Goal: Entertainment & Leisure: Consume media (video, audio)

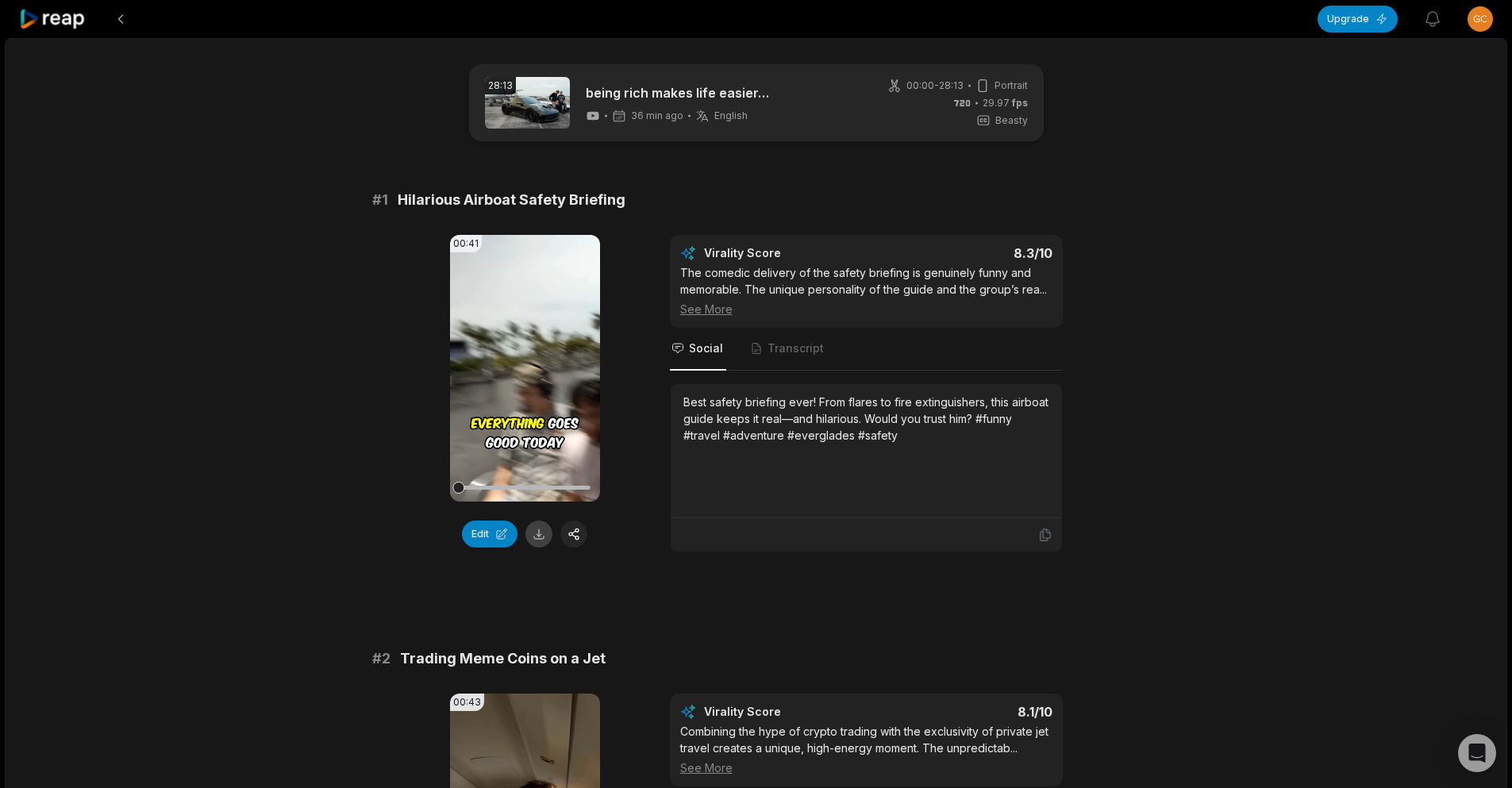
click at [548, 532] on button at bounding box center [539, 534] width 27 height 27
click at [455, 413] on video "Your browser does not support mp4 format." at bounding box center [524, 368] width 150 height 267
click at [531, 361] on icon at bounding box center [525, 368] width 19 height 19
click at [536, 360] on video "Your browser does not support mp4 format." at bounding box center [524, 368] width 150 height 267
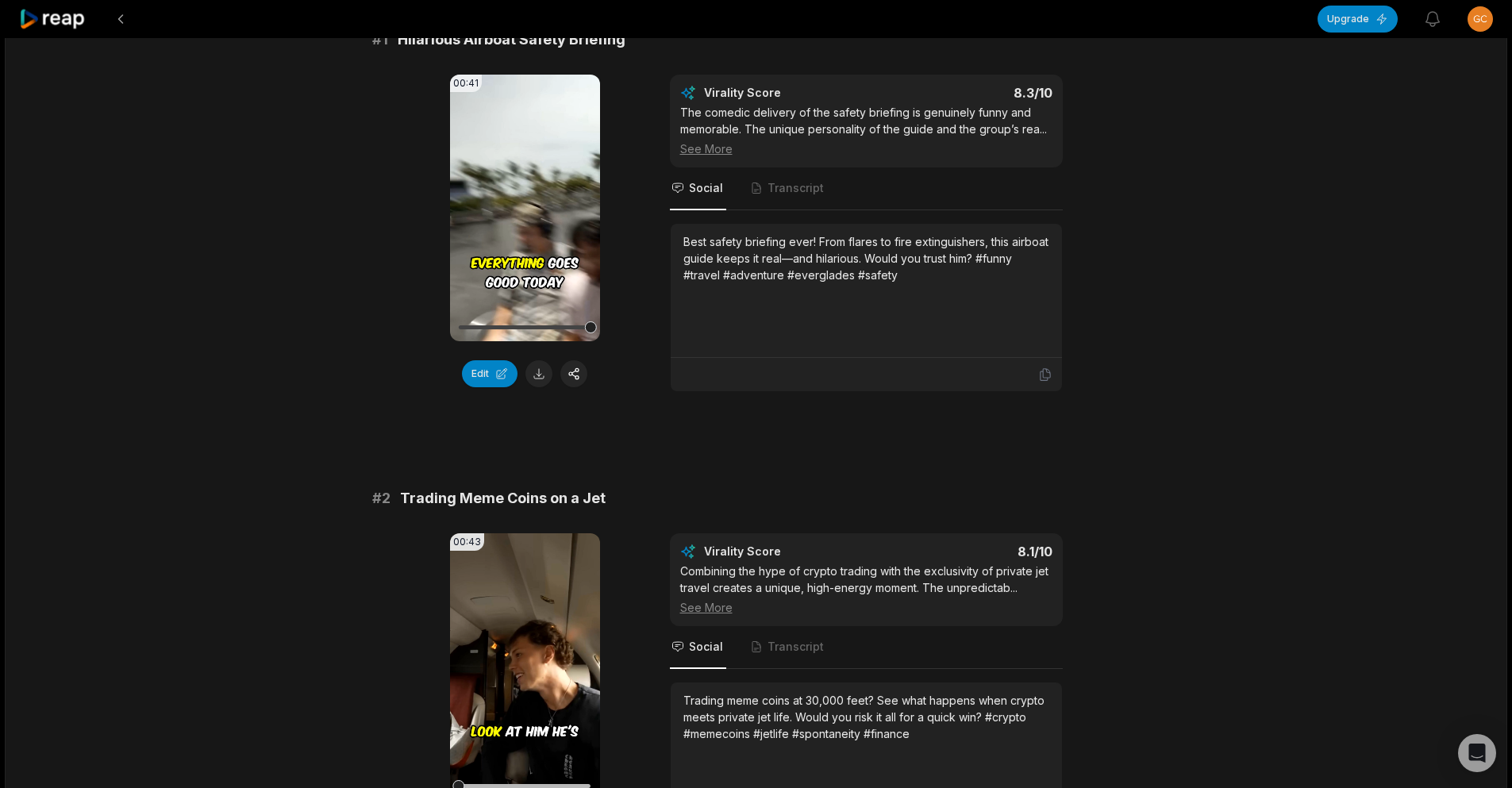
scroll to position [159, 0]
click at [547, 367] on button at bounding box center [539, 375] width 27 height 27
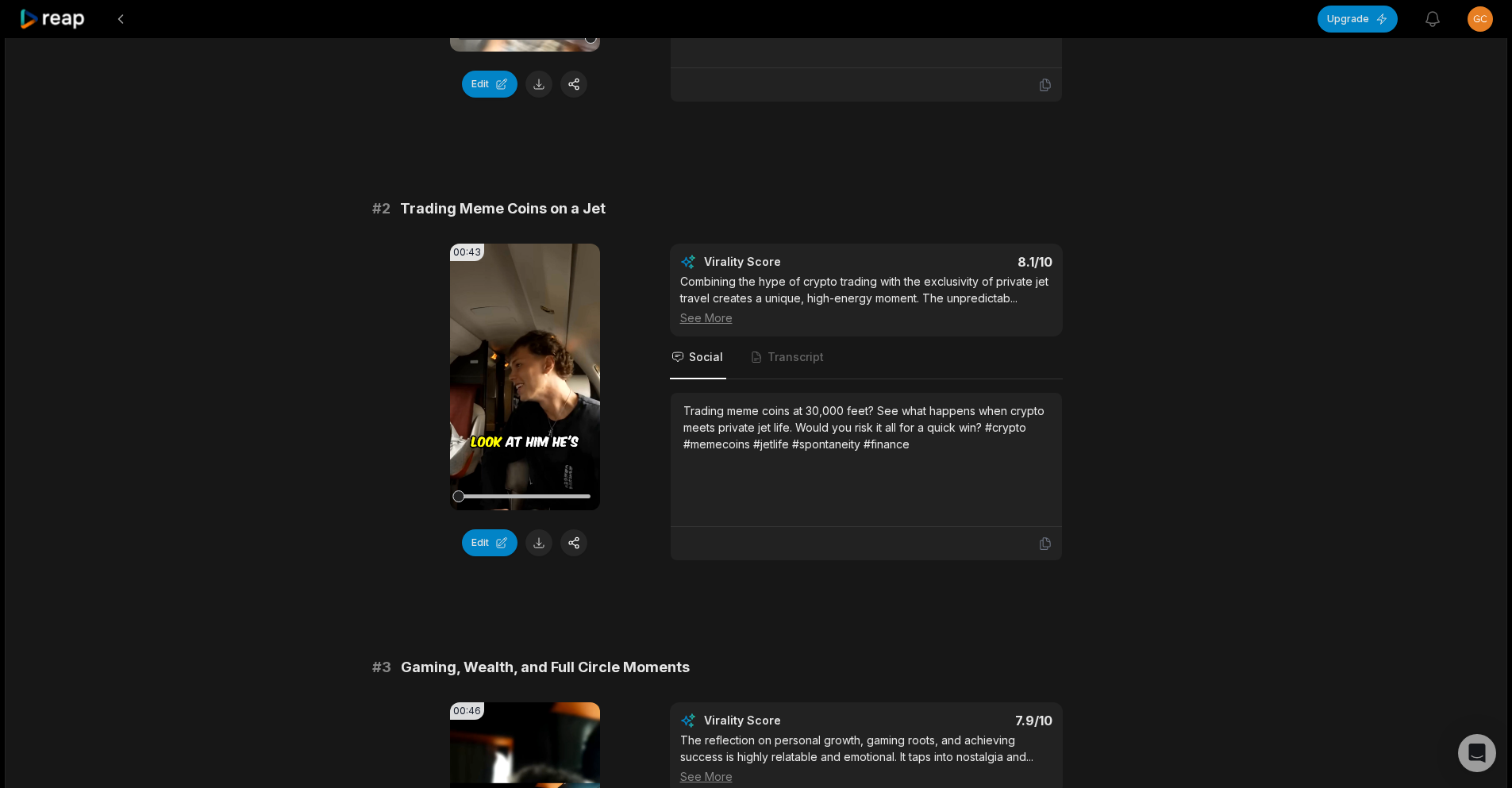
scroll to position [476, 0]
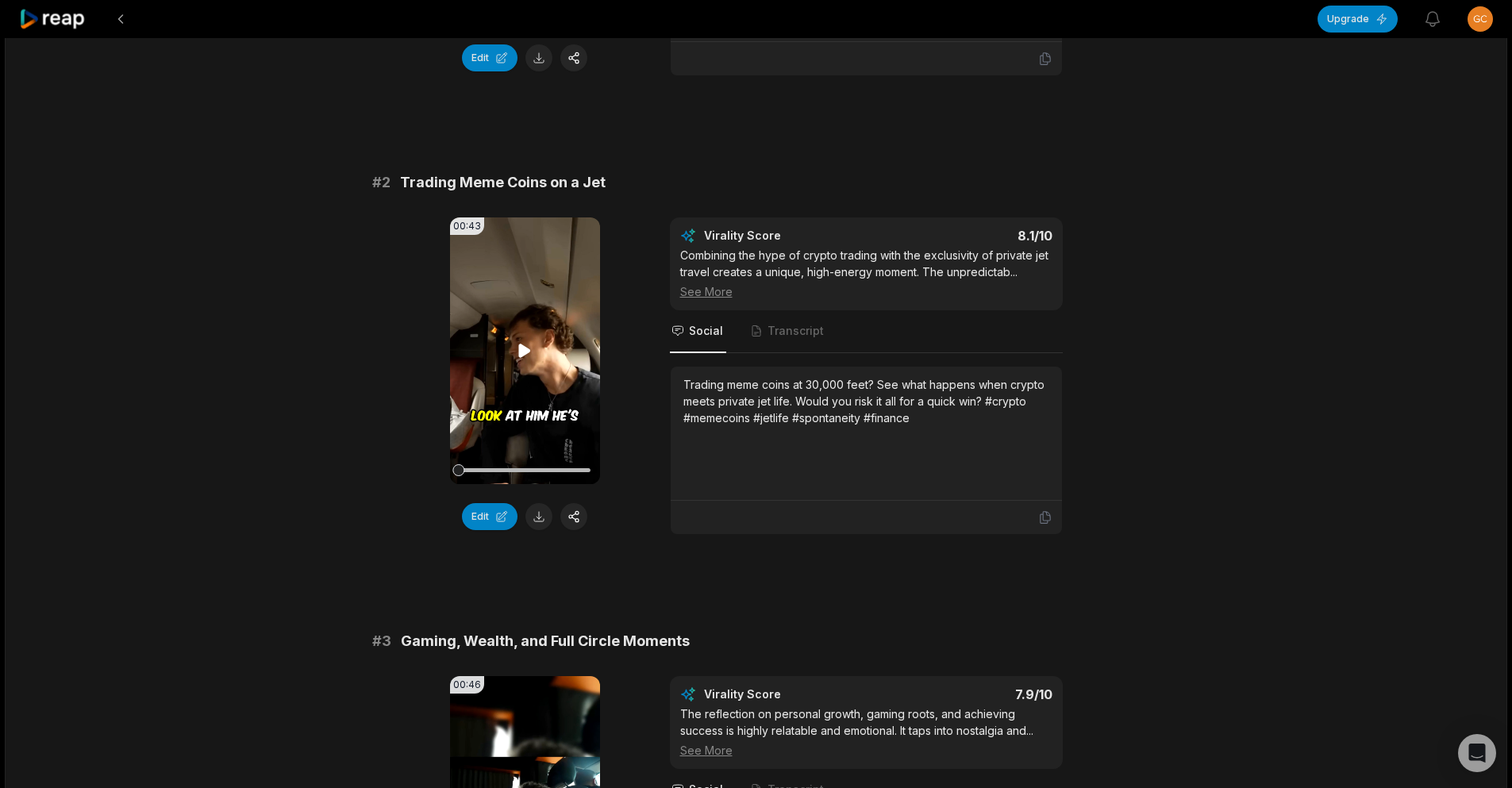
click at [540, 343] on video "Your browser does not support mp4 format." at bounding box center [524, 351] width 150 height 267
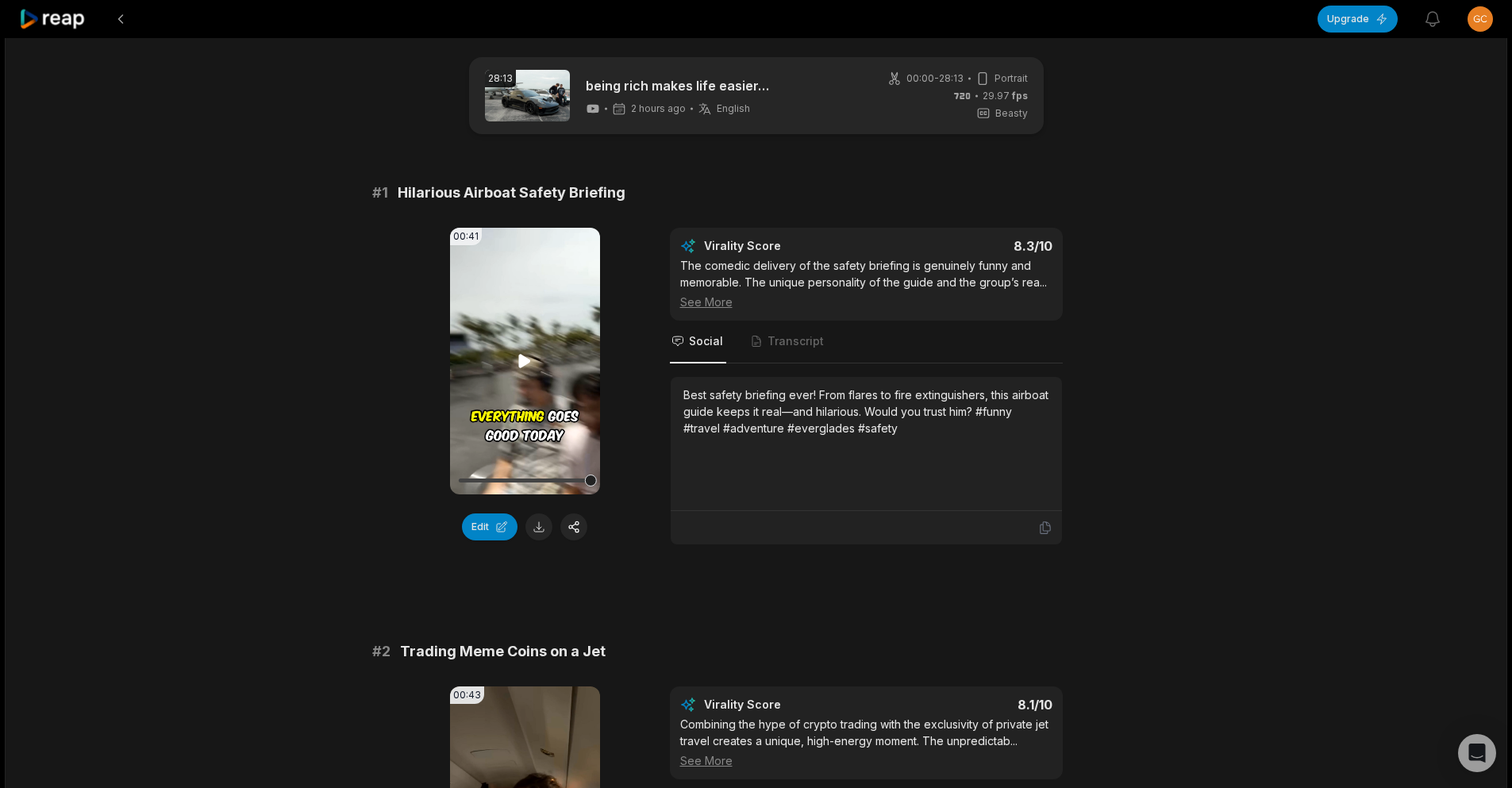
scroll to position [0, 0]
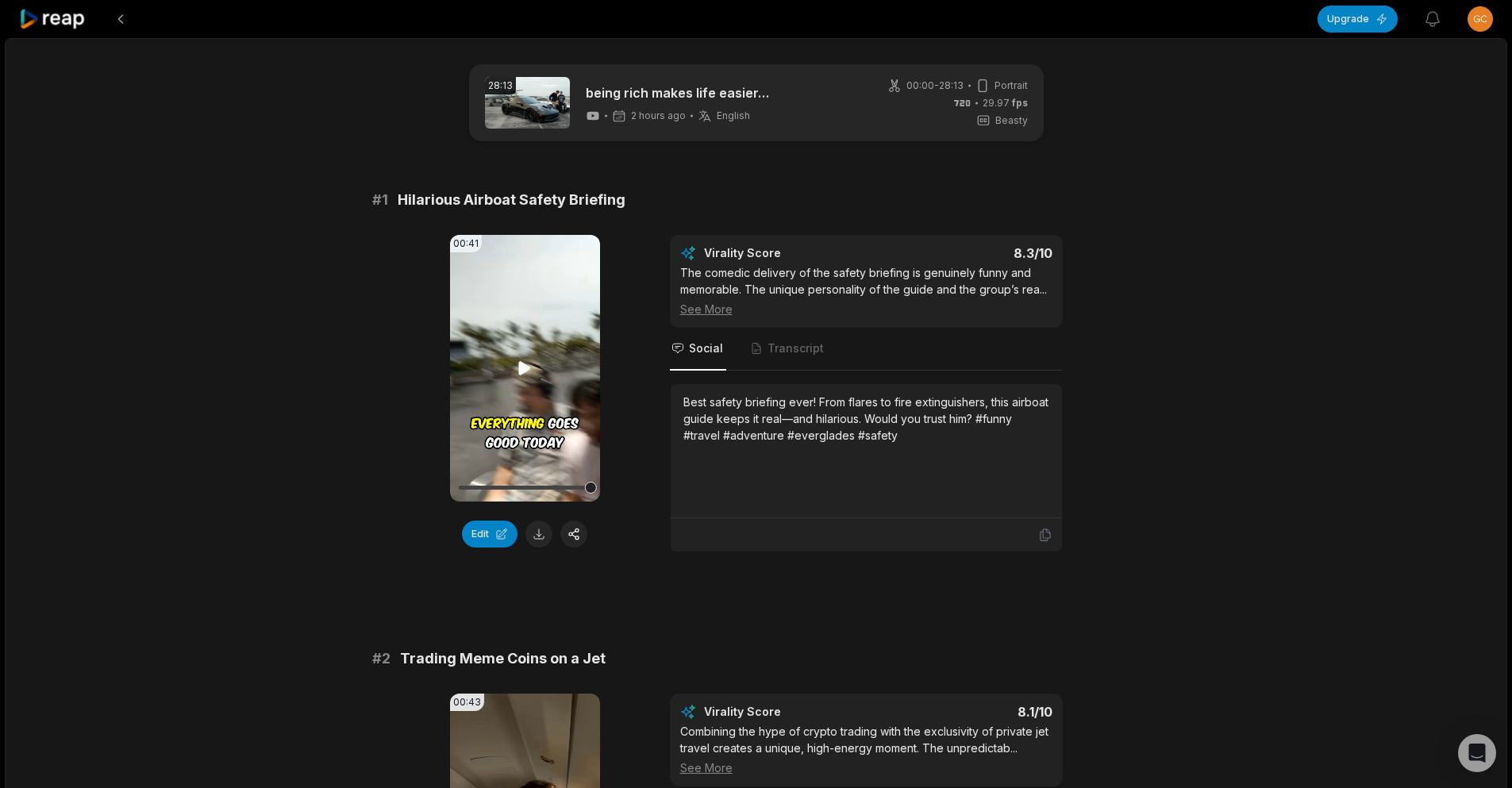
click at [523, 373] on icon at bounding box center [525, 368] width 19 height 19
